Goal: Task Accomplishment & Management: Complete application form

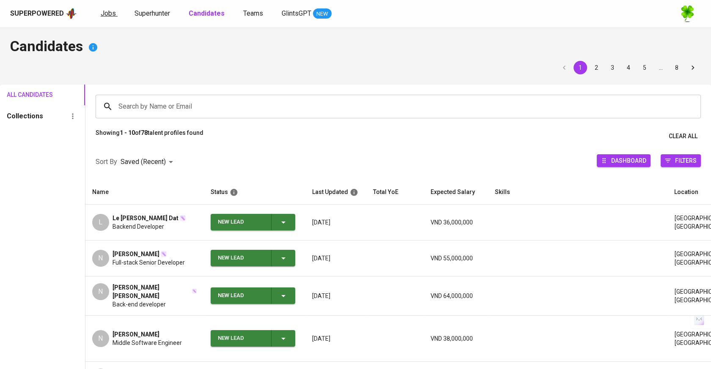
click at [102, 16] on span "Jobs" at bounding box center [108, 13] width 15 height 8
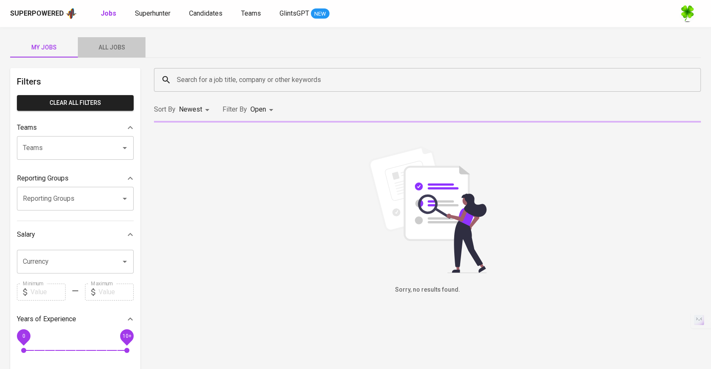
click at [123, 52] on span "All Jobs" at bounding box center [112, 47] width 58 height 11
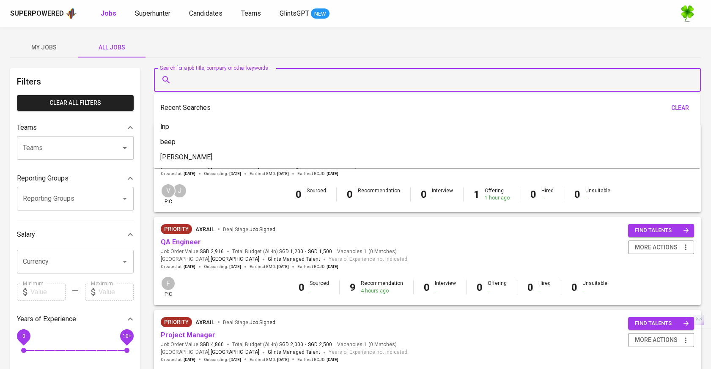
click at [273, 75] on input "Search for a job title, company or other keywords" at bounding box center [430, 80] width 510 height 16
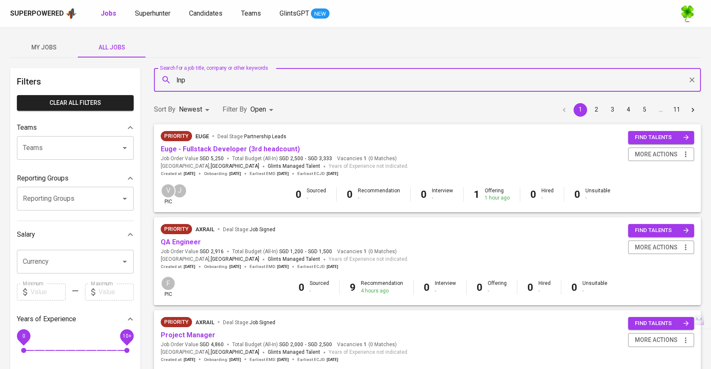
type input "lnp"
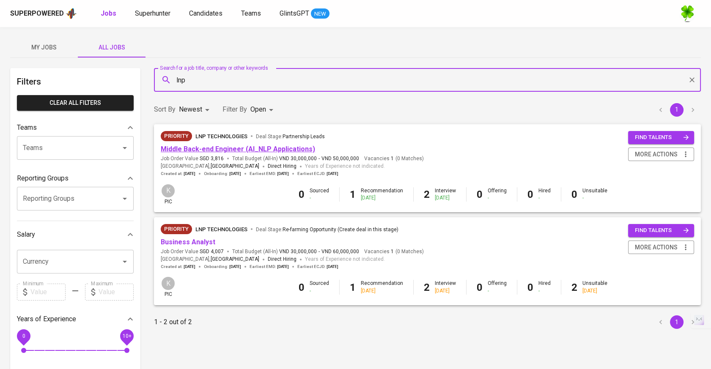
click at [266, 146] on link "Middle Back-end Engineer (AI_NLP Applications)" at bounding box center [238, 149] width 154 height 8
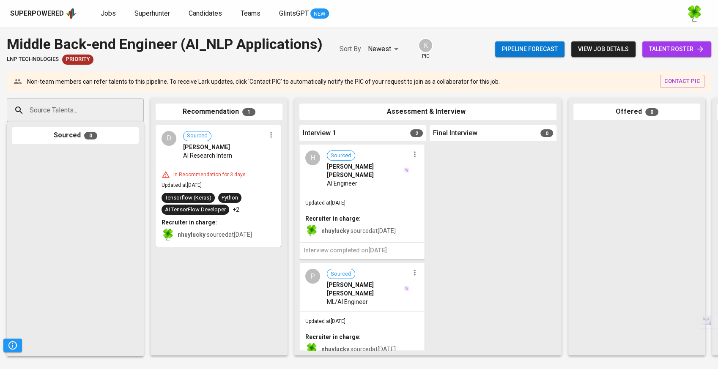
click at [135, 116] on div "Source Talents..." at bounding box center [75, 111] width 137 height 24
click at [94, 215] on div at bounding box center [75, 250] width 127 height 203
click at [110, 107] on input "Source Talents..." at bounding box center [72, 110] width 89 height 16
click at [211, 15] on span "Candidates" at bounding box center [205, 13] width 33 height 8
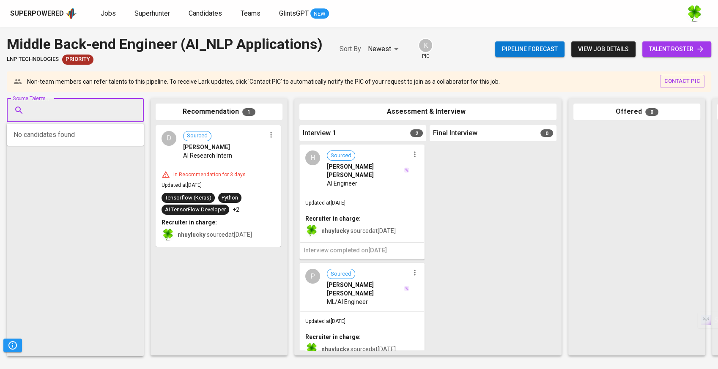
click at [111, 102] on input "Source Talents..." at bounding box center [72, 110] width 89 height 16
paste input "huynhthang1108@gmail.com"
type input "huynhthang1108@gmail.com"
click at [69, 154] on span "huynhthang1108@gmail.com" at bounding box center [75, 151] width 80 height 8
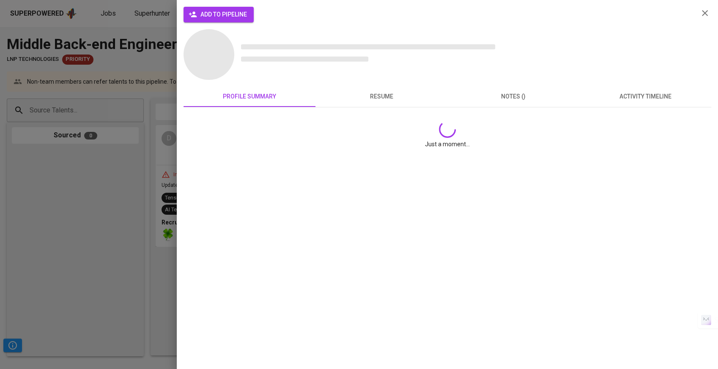
scroll to position [0, 0]
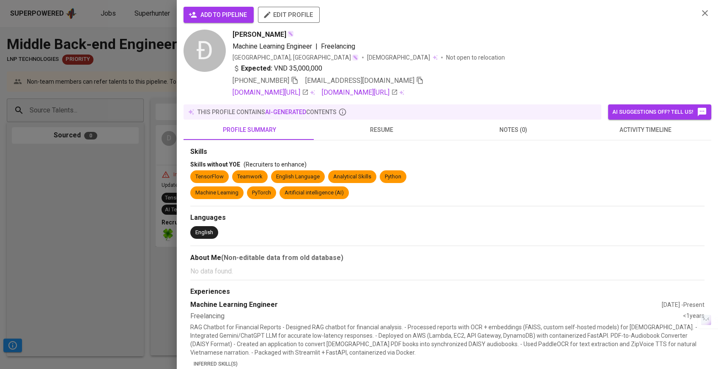
click at [231, 12] on span "add to pipeline" at bounding box center [218, 15] width 57 height 11
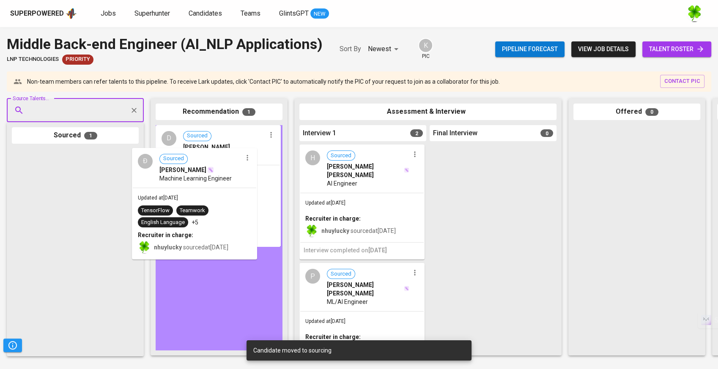
drag, startPoint x: 97, startPoint y: 182, endPoint x: 220, endPoint y: 182, distance: 123.1
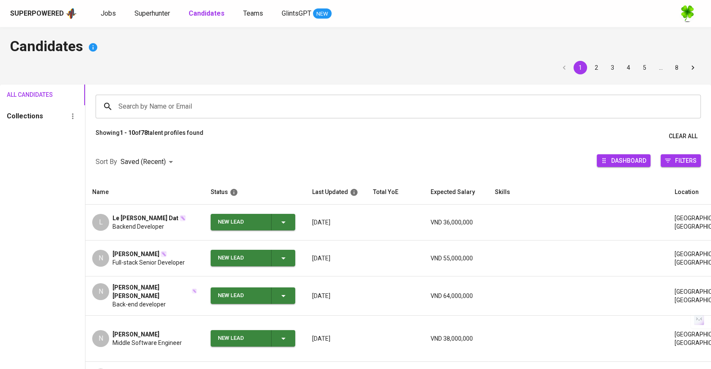
click at [173, 10] on div "Jobs Superhunter Candidates Teams GlintsGPT NEW" at bounding box center [216, 13] width 231 height 11
click at [168, 12] on span "Superhunter" at bounding box center [153, 13] width 36 height 8
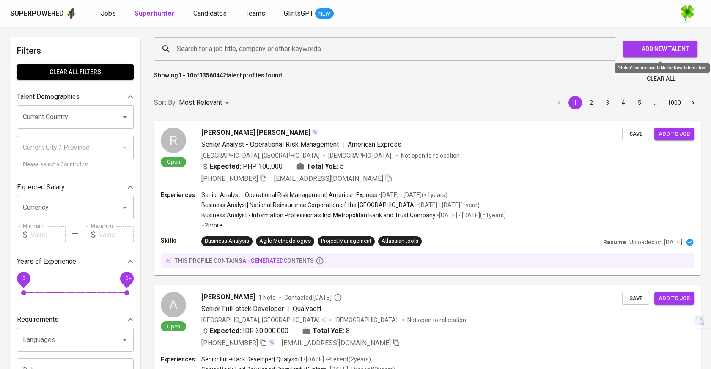
click at [674, 46] on span "Add New Talent" at bounding box center [660, 49] width 61 height 11
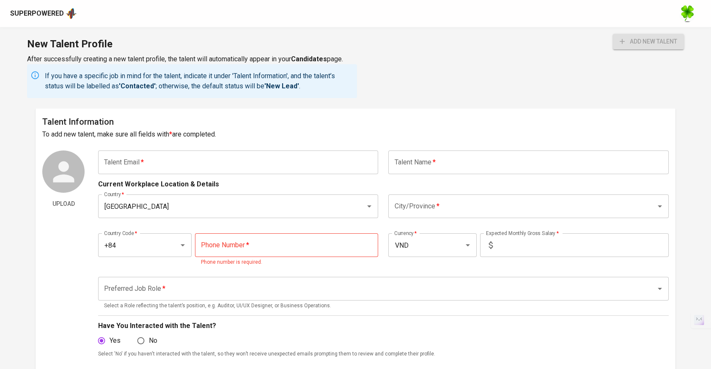
click at [322, 168] on input "text" at bounding box center [238, 163] width 280 height 24
paste input "huynhthang1108@gmail.com"
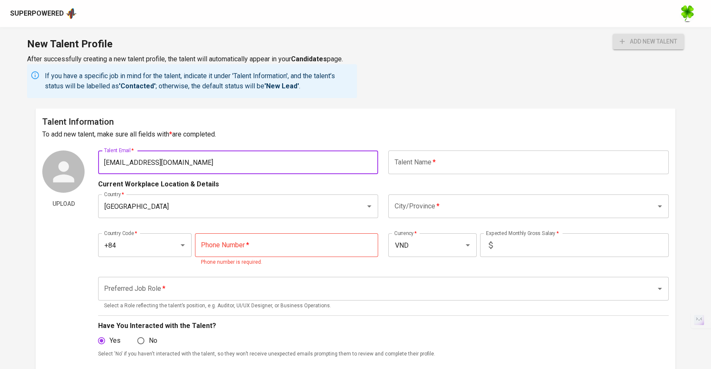
type input "huynhthang1108@gmail.com"
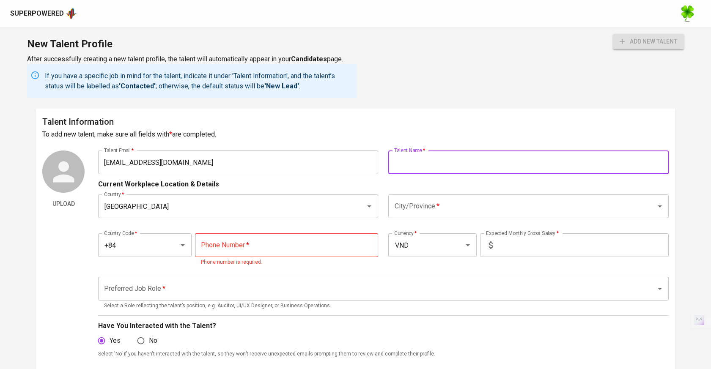
click at [464, 166] on input "text" at bounding box center [528, 163] width 280 height 24
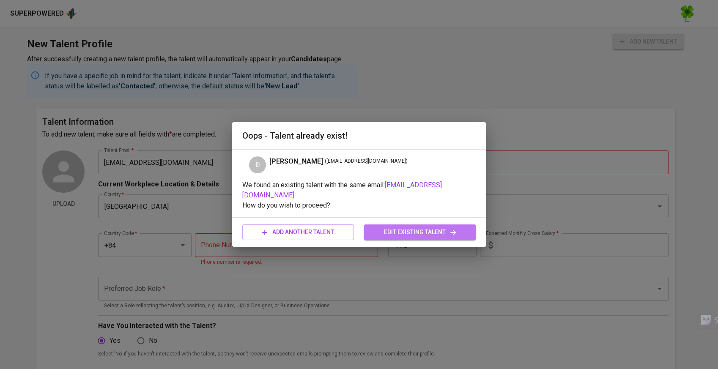
click at [411, 225] on button "edit existing talent" at bounding box center [420, 233] width 112 height 16
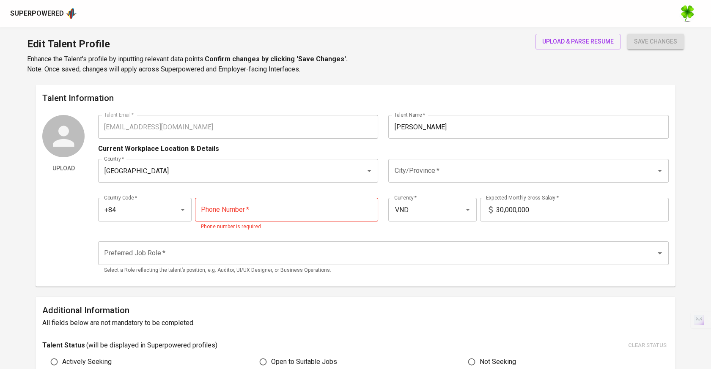
click at [443, 163] on input "City/Province   *" at bounding box center [516, 171] width 249 height 16
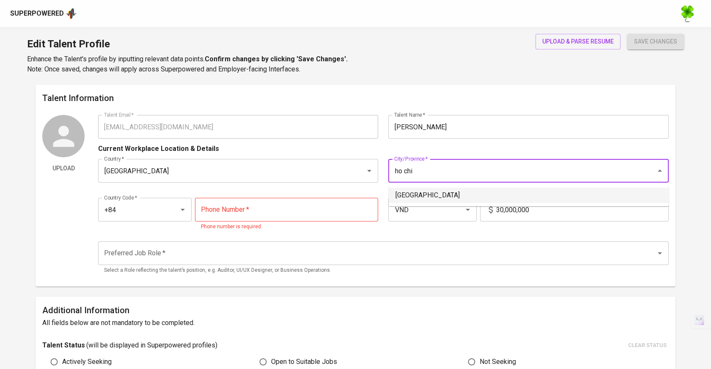
click at [454, 193] on li "[GEOGRAPHIC_DATA]" at bounding box center [529, 195] width 280 height 15
type input "[GEOGRAPHIC_DATA]"
click at [307, 215] on input "tel" at bounding box center [287, 210] width 184 height 24
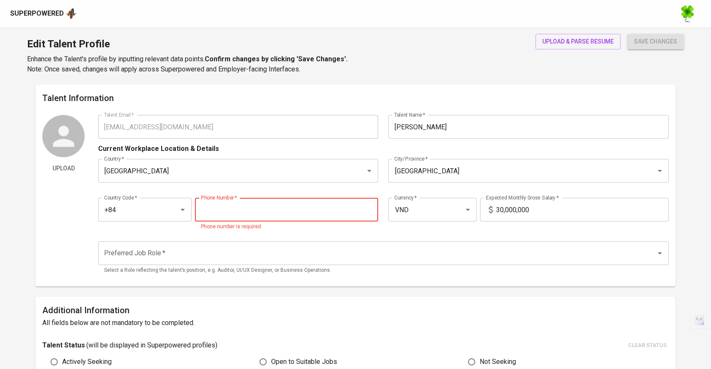
paste input "988-232-749"
type input "988-232-749"
click at [549, 206] on input "30,000,000" at bounding box center [582, 210] width 173 height 24
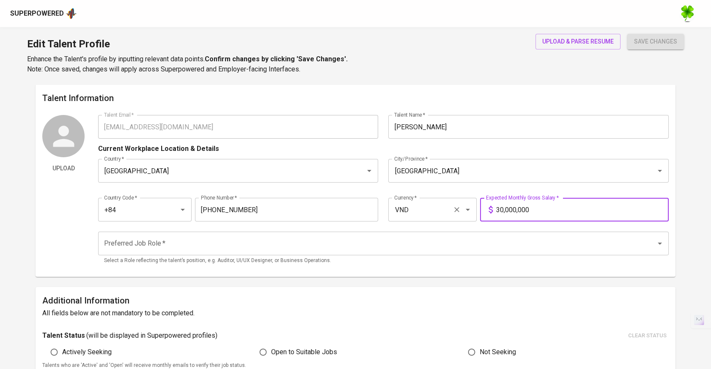
drag, startPoint x: 574, startPoint y: 209, endPoint x: 470, endPoint y: 211, distance: 103.7
click at [470, 211] on div "Country Code   * +84 Country Code * Phone Number   * 988-232-749 Phone Number *…" at bounding box center [383, 207] width 571 height 39
type input "35,000,000"
click at [379, 246] on input "Preferred Job Role   *" at bounding box center [371, 244] width 539 height 16
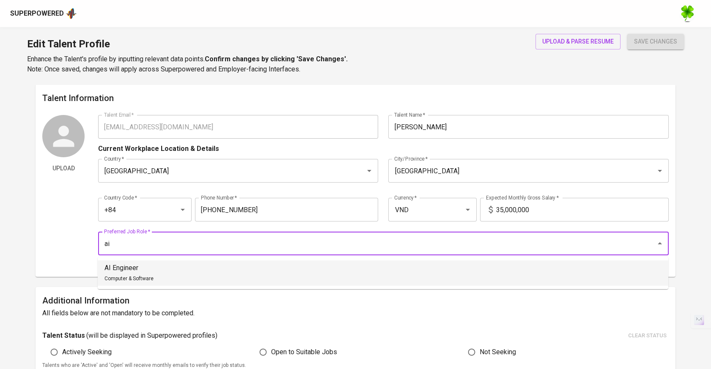
click at [383, 278] on li "AI Engineer Computer & Software" at bounding box center [383, 273] width 571 height 25
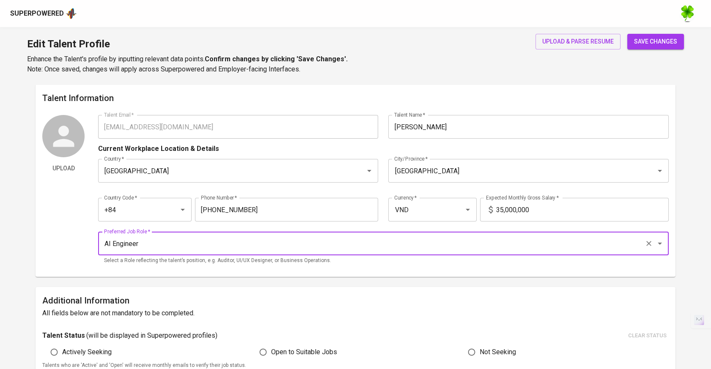
type input "AI Engineer"
click at [642, 36] on button "save changes" at bounding box center [655, 42] width 57 height 16
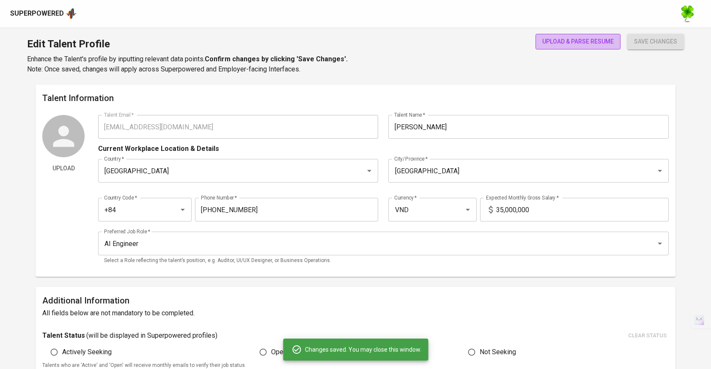
click at [576, 44] on span "upload & parse resume" at bounding box center [578, 41] width 72 height 11
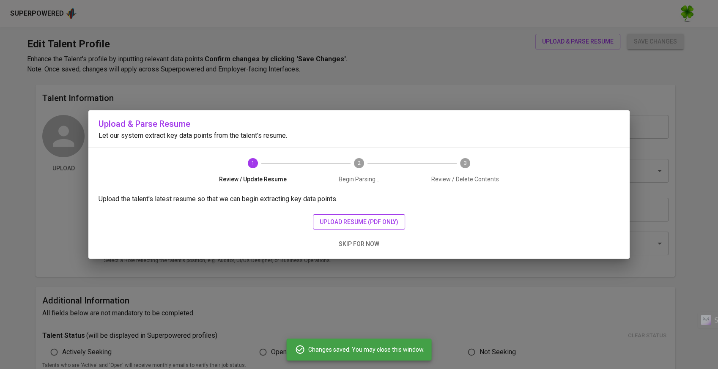
click at [337, 219] on span "upload resume (pdf only)" at bounding box center [359, 222] width 79 height 11
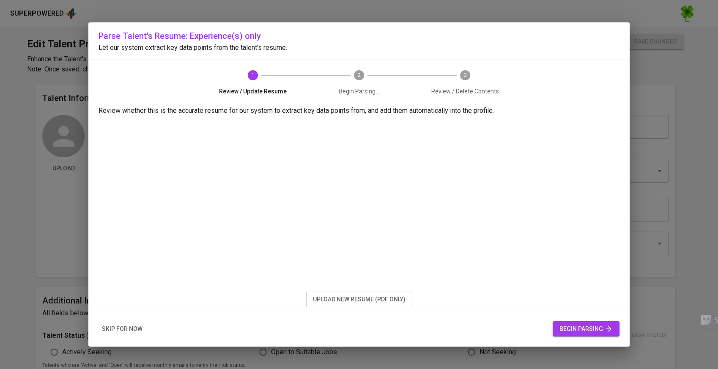
click at [572, 330] on span "begin parsing" at bounding box center [586, 329] width 53 height 11
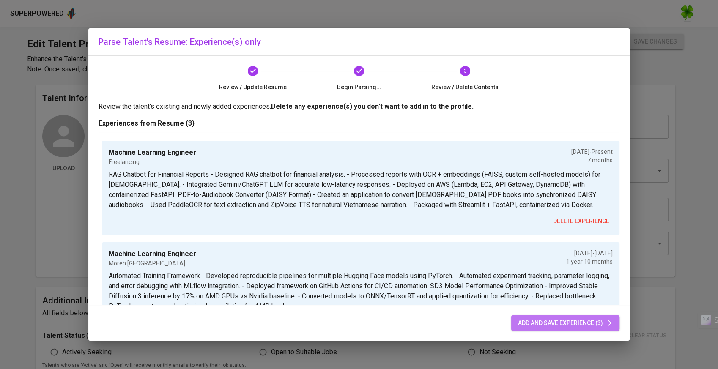
click at [548, 327] on span "add and save experience (3)" at bounding box center [565, 323] width 95 height 11
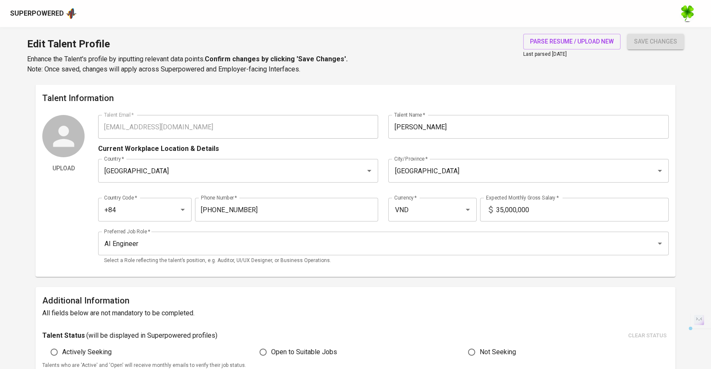
click at [85, 126] on div "Upload Talent Email   * huynhthang1108@gmail.com Talent Email * Talent Name   *…" at bounding box center [355, 192] width 627 height 155
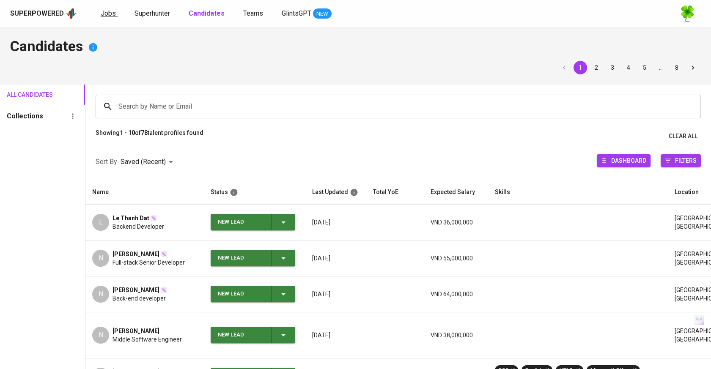
click at [113, 17] on span "Jobs" at bounding box center [108, 13] width 15 height 8
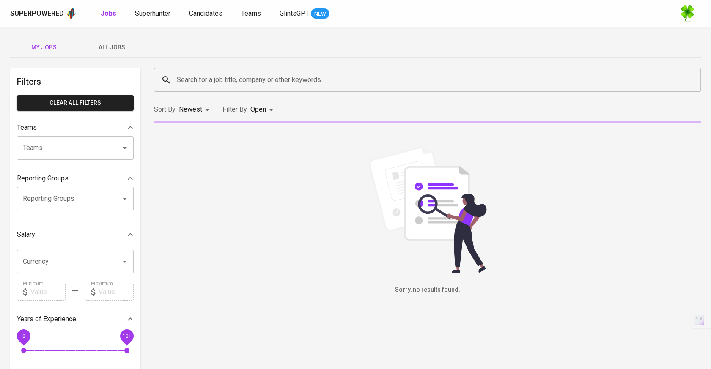
click at [118, 38] on button "All Jobs" at bounding box center [112, 47] width 68 height 20
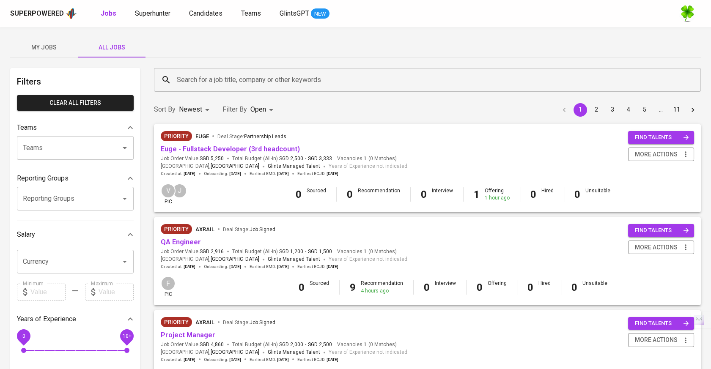
click at [224, 81] on input "Search for a job title, company or other keywords" at bounding box center [430, 80] width 510 height 16
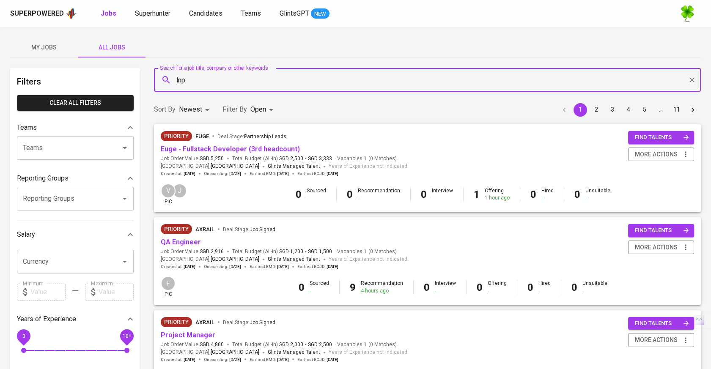
type input "lnp"
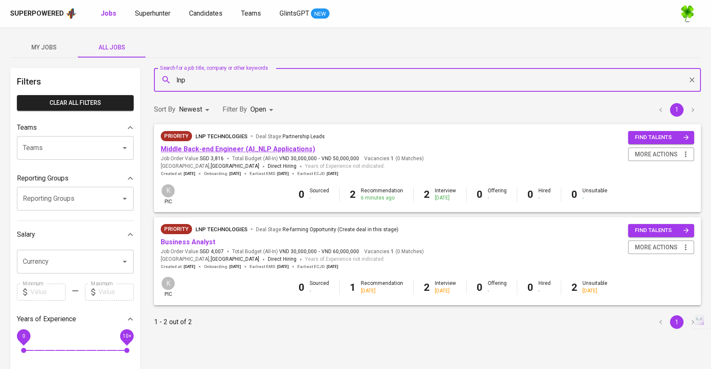
click at [225, 146] on link "Middle Back-end Engineer (AI_NLP Applications)" at bounding box center [238, 149] width 154 height 8
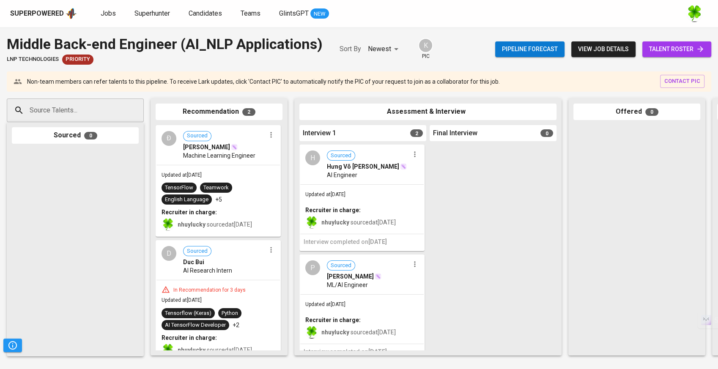
click at [223, 259] on div "Duc Bui" at bounding box center [224, 262] width 83 height 8
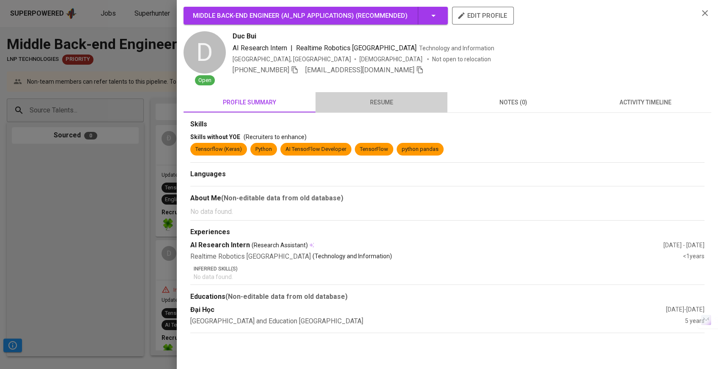
click at [366, 105] on span "resume" at bounding box center [382, 102] width 122 height 11
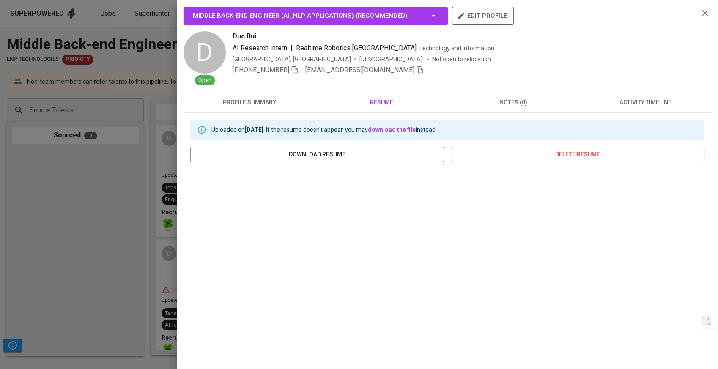
click at [109, 163] on div at bounding box center [359, 184] width 718 height 369
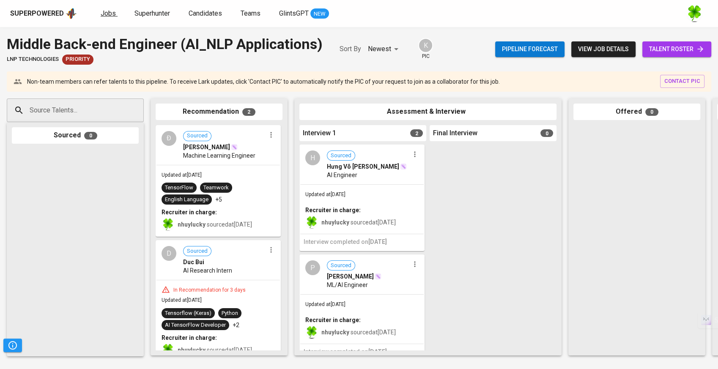
click at [111, 15] on span "Jobs" at bounding box center [108, 13] width 15 height 8
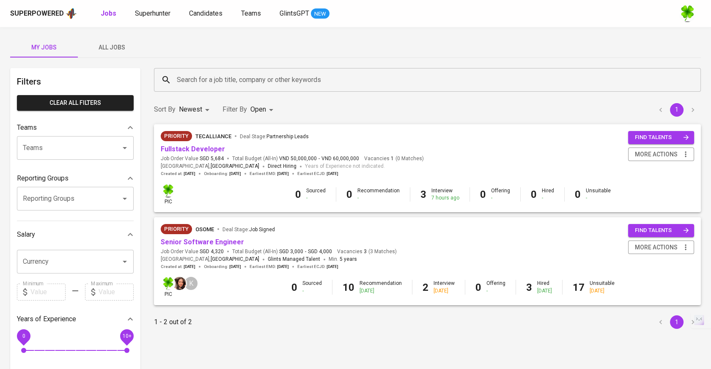
click at [117, 44] on span "All Jobs" at bounding box center [112, 47] width 58 height 11
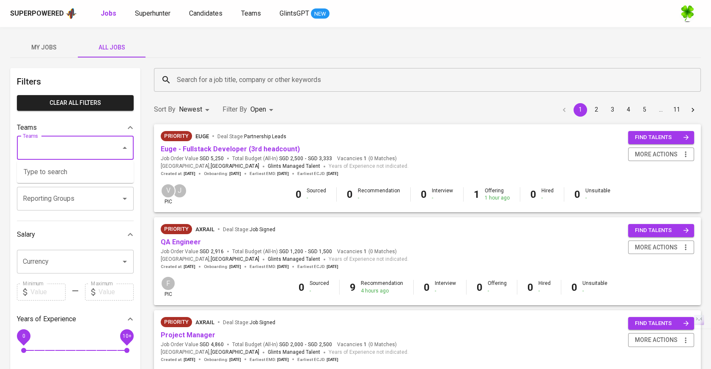
click at [92, 146] on input "Teams" at bounding box center [63, 148] width 85 height 16
click at [82, 165] on li "Pod [PERSON_NAME]" at bounding box center [75, 172] width 117 height 15
type input "kara"
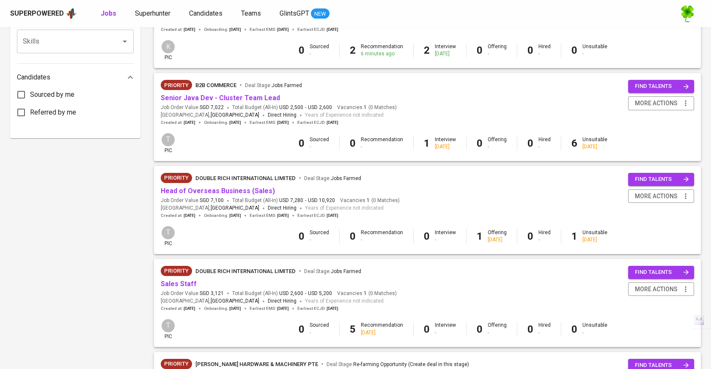
scroll to position [470, 0]
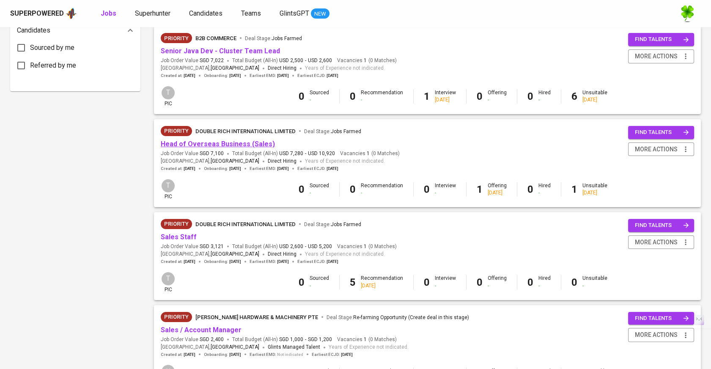
click at [255, 143] on link "Head of Overseas Business (Sales)" at bounding box center [218, 144] width 114 height 8
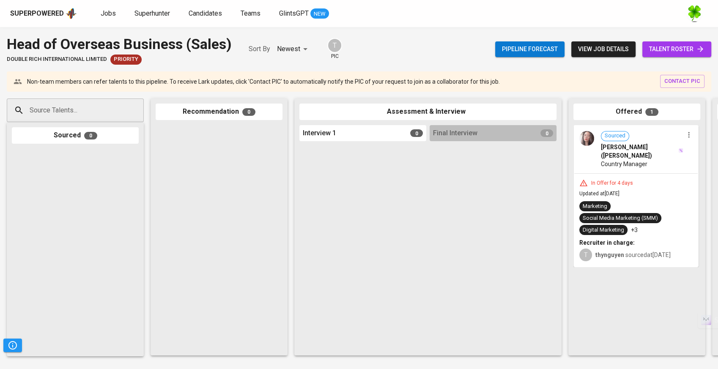
click at [644, 165] on span "Country Manager" at bounding box center [624, 164] width 47 height 8
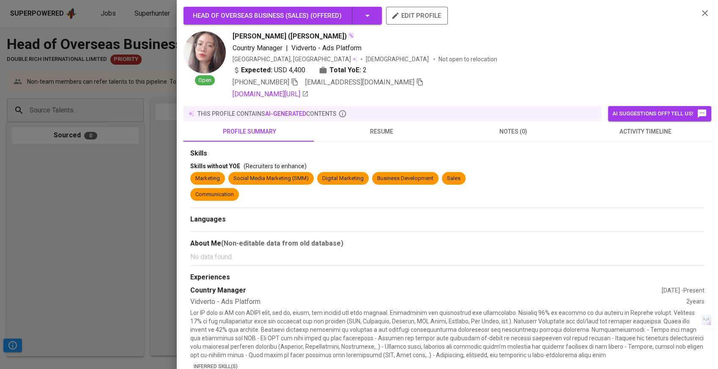
click at [377, 134] on span "resume" at bounding box center [382, 132] width 122 height 11
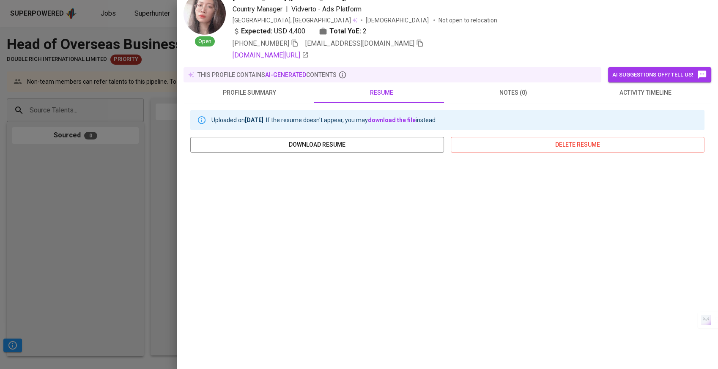
scroll to position [94, 0]
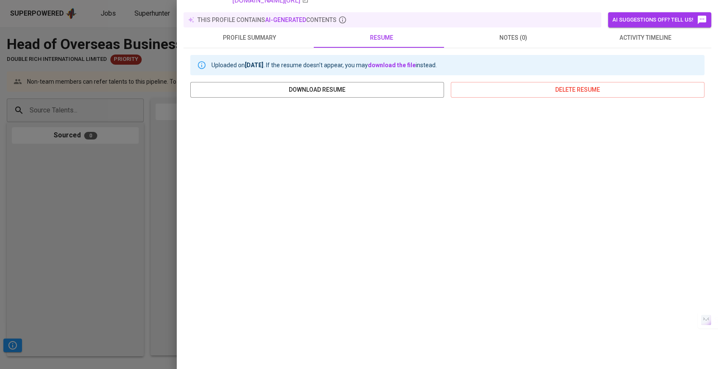
click at [58, 197] on div at bounding box center [359, 184] width 718 height 369
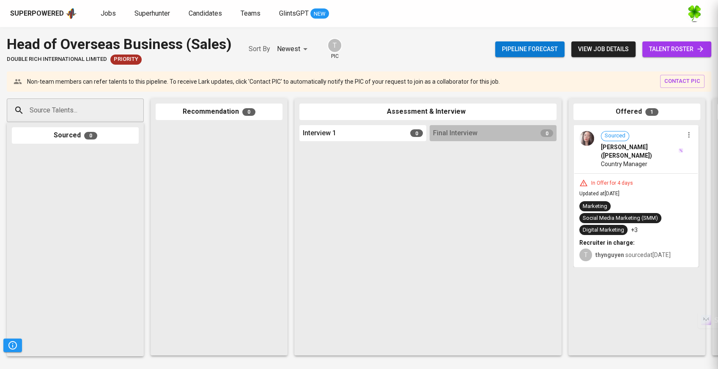
scroll to position [0, 0]
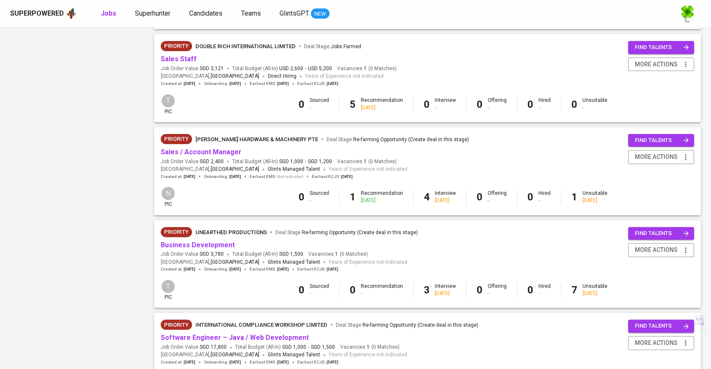
scroll to position [725, 0]
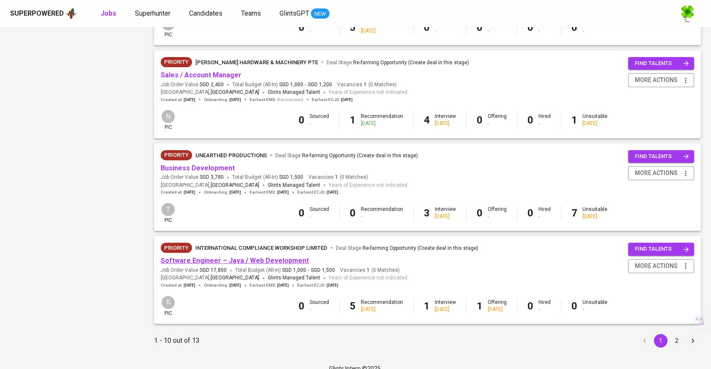
click at [204, 262] on link "Software Engineer – Java / Web Development" at bounding box center [235, 261] width 148 height 8
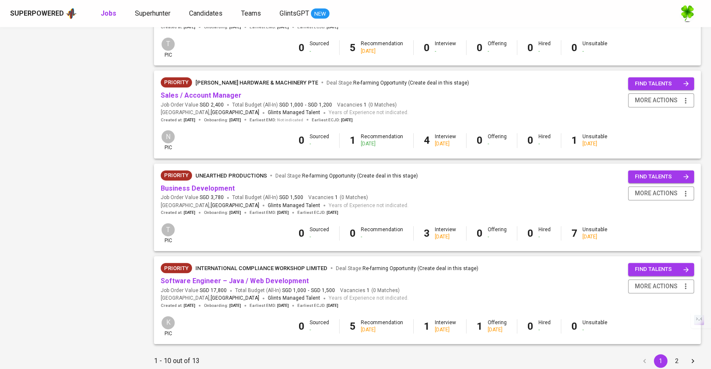
scroll to position [740, 0]
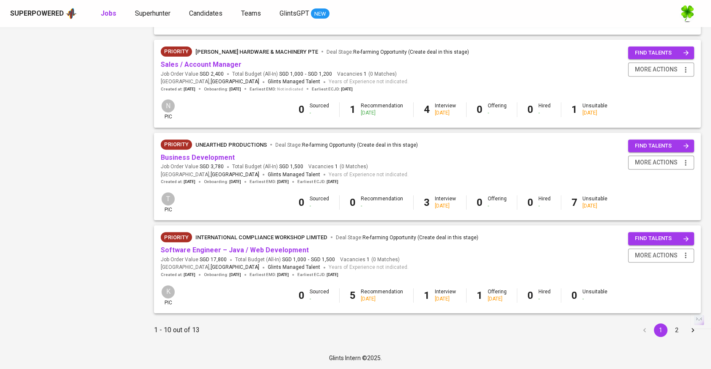
click at [675, 333] on button "2" at bounding box center [677, 331] width 14 height 14
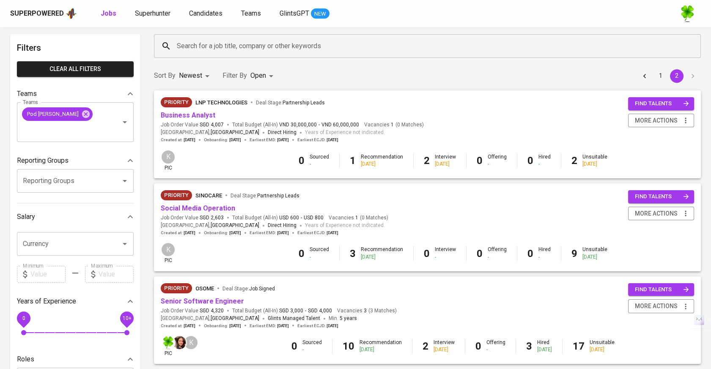
scroll to position [47, 0]
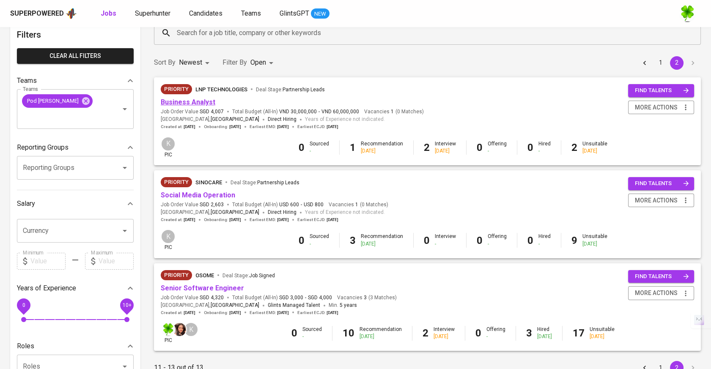
click at [208, 105] on link "Business Analyst" at bounding box center [188, 102] width 55 height 8
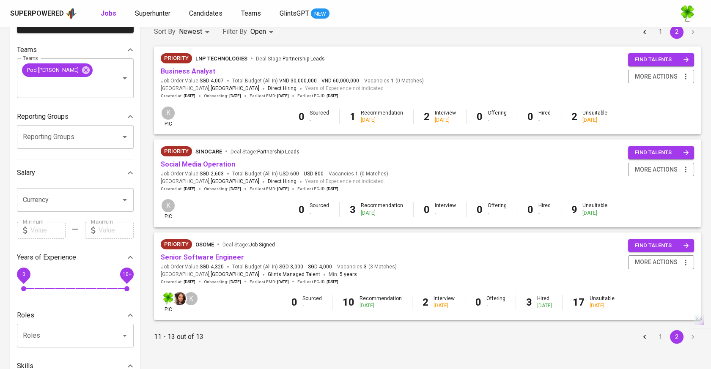
scroll to position [94, 0]
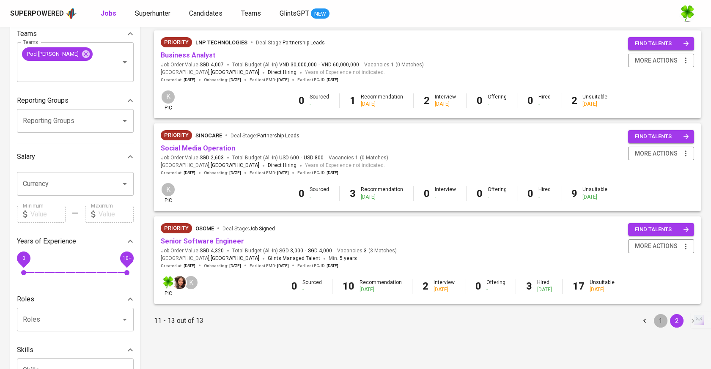
click at [659, 325] on button "1" at bounding box center [661, 321] width 14 height 14
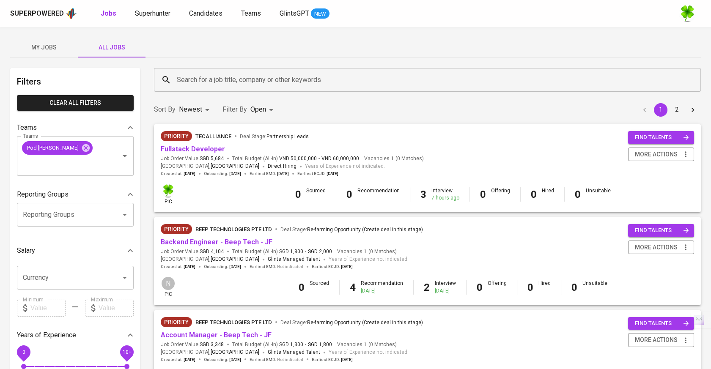
click at [406, 113] on div "Sort By Newest NEWEST Filter By Open OPEN 1 2" at bounding box center [427, 110] width 557 height 26
